Goal: Task Accomplishment & Management: Manage account settings

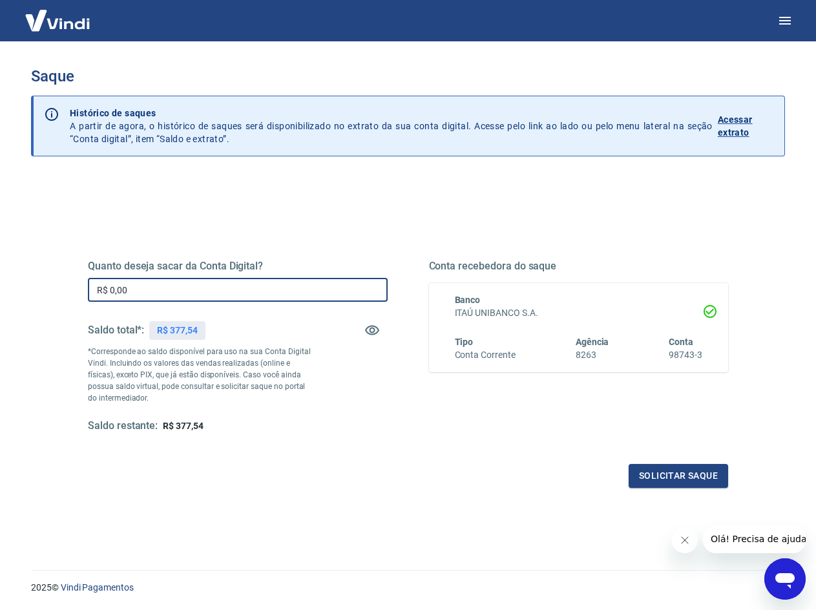
click at [233, 293] on input "R$ 0,00" at bounding box center [238, 290] width 300 height 24
type input "R$ 377,54"
click at [666, 470] on button "Solicitar saque" at bounding box center [679, 476] width 100 height 24
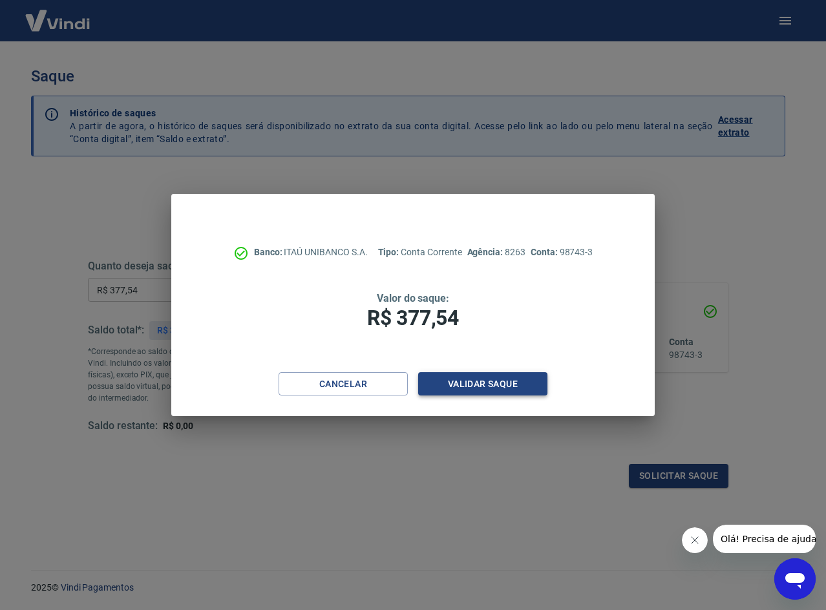
click at [518, 387] on button "Validar saque" at bounding box center [482, 384] width 129 height 24
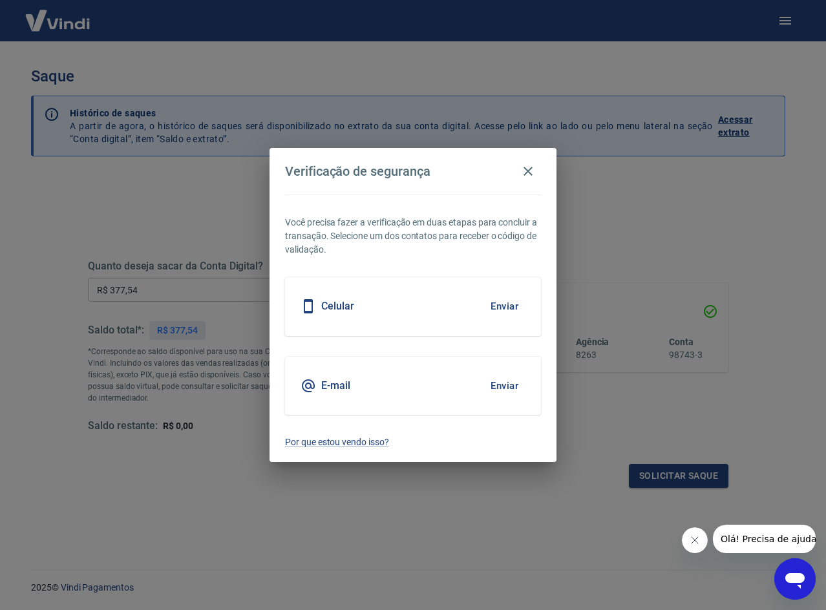
click at [508, 387] on button "Enviar" at bounding box center [504, 385] width 42 height 27
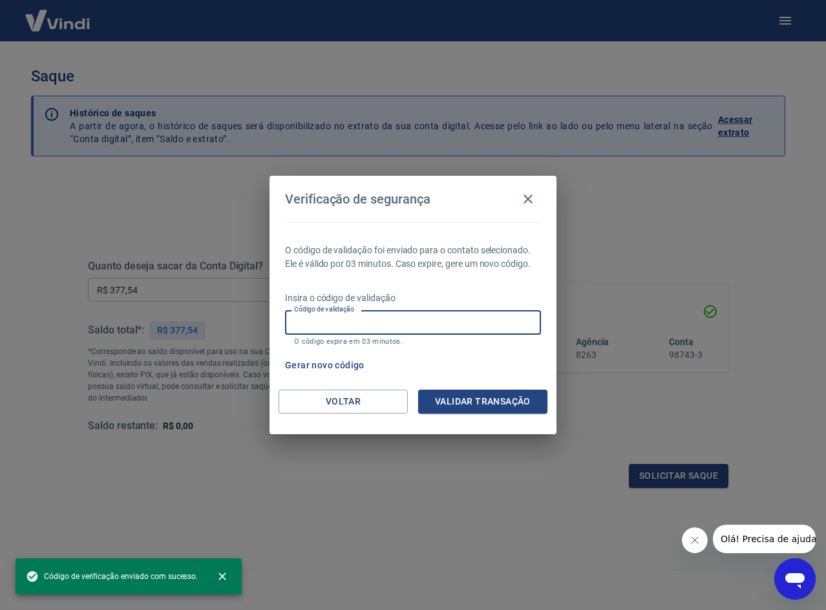
click at [376, 323] on input "Código de validação" at bounding box center [413, 322] width 256 height 24
paste input "648001"
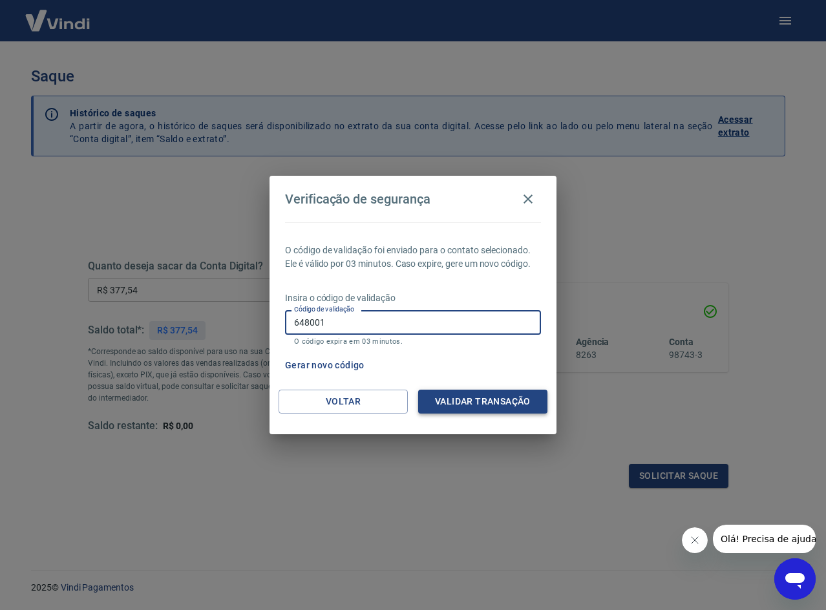
type input "648001"
click at [460, 400] on button "Validar transação" at bounding box center [482, 402] width 129 height 24
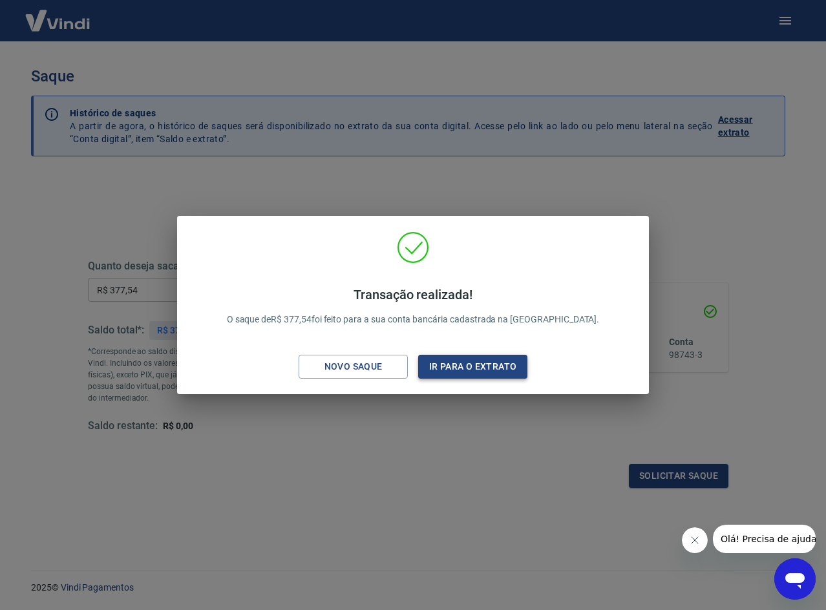
click at [452, 372] on button "Ir para o extrato" at bounding box center [472, 367] width 109 height 24
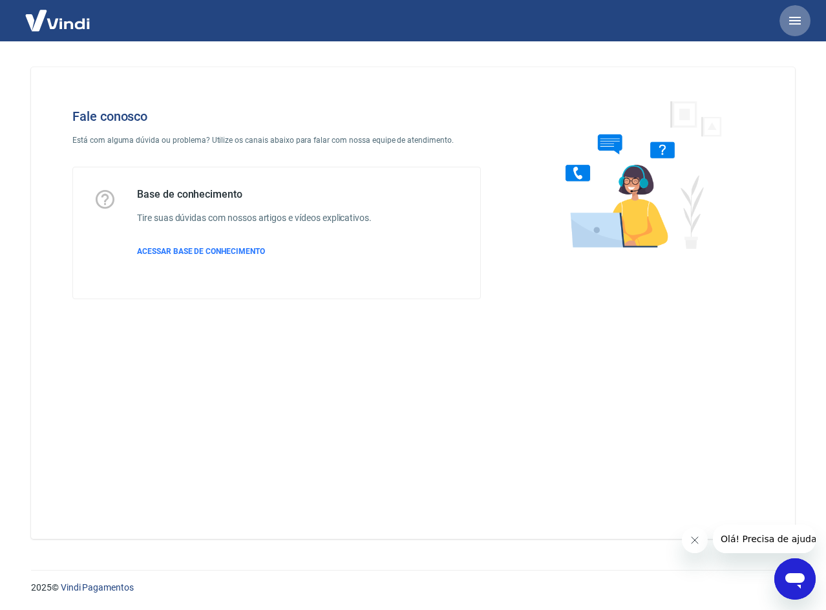
click at [792, 24] on icon "button" at bounding box center [795, 21] width 12 height 8
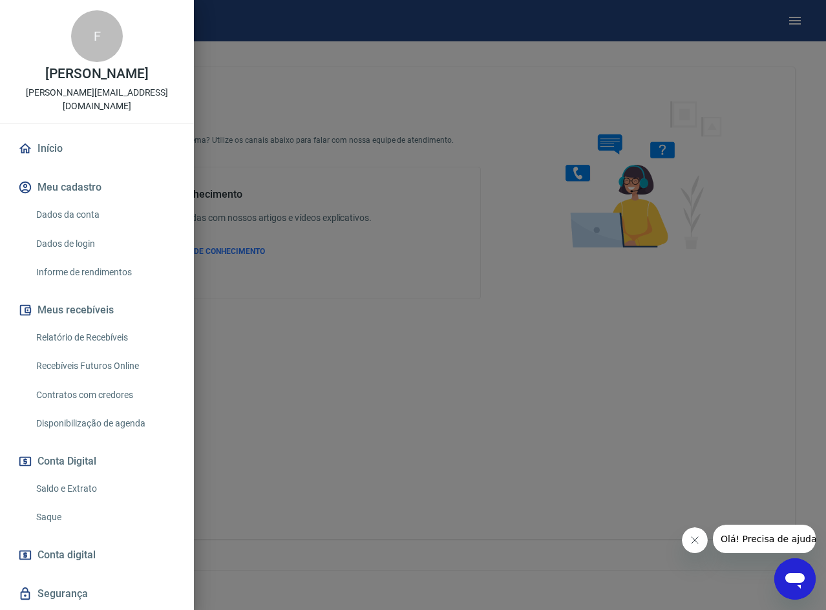
scroll to position [218, 0]
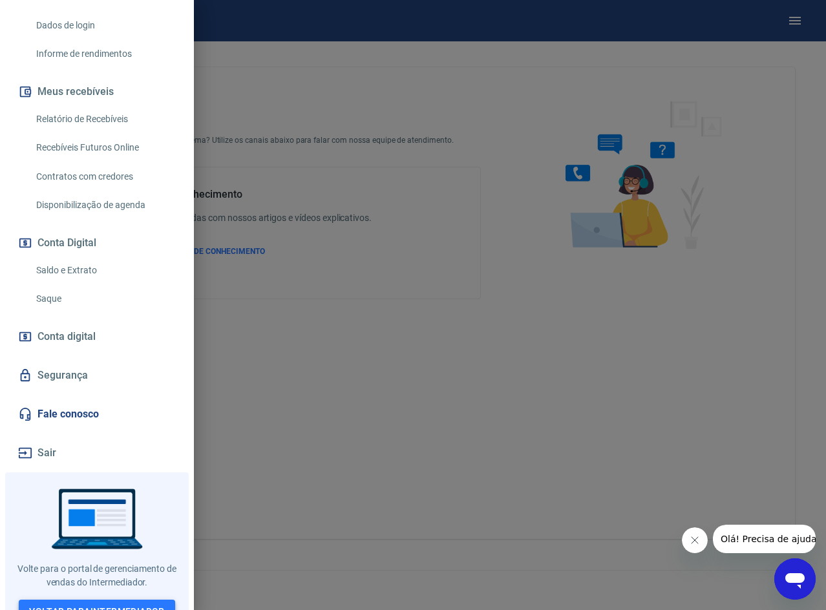
click at [60, 600] on link "Voltar para Intermediador" at bounding box center [97, 612] width 156 height 24
